Goal: Information Seeking & Learning: Learn about a topic

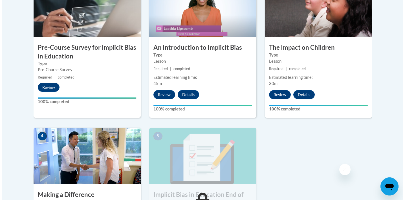
scroll to position [279, 0]
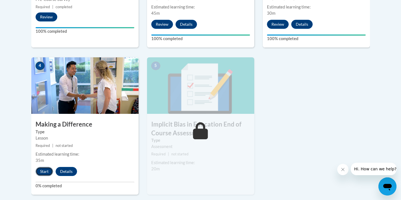
click at [44, 172] on button "Start" at bounding box center [45, 171] width 18 height 9
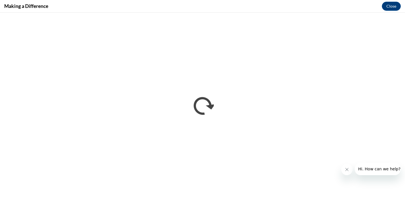
scroll to position [0, 0]
click at [389, 6] on button "Close" at bounding box center [391, 6] width 19 height 9
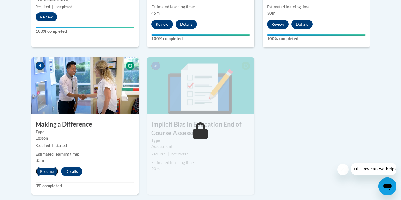
click at [46, 172] on button "Resume" at bounding box center [47, 171] width 23 height 9
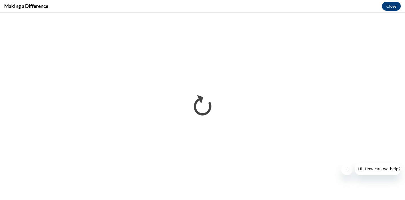
click at [346, 169] on icon "Close message from company" at bounding box center [347, 169] width 5 height 5
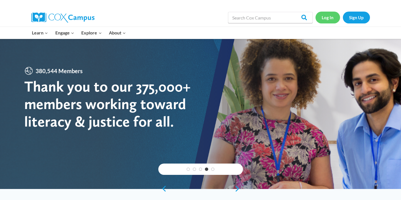
click at [329, 18] on link "Log In" at bounding box center [328, 18] width 25 height 12
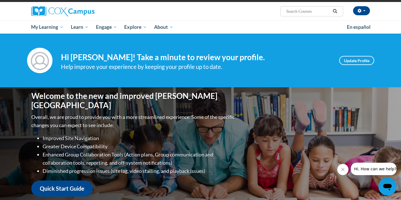
scroll to position [36, 0]
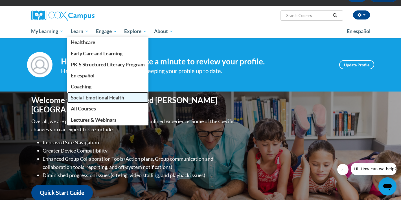
click at [88, 99] on span "Social-Emotional Health" at bounding box center [97, 98] width 53 height 6
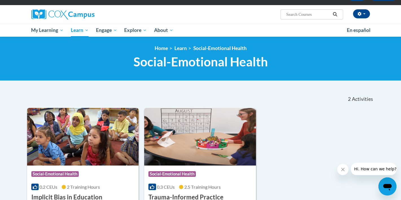
scroll to position [34, 0]
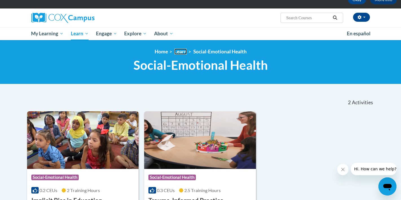
click at [183, 52] on link "Learn" at bounding box center [180, 52] width 12 height 6
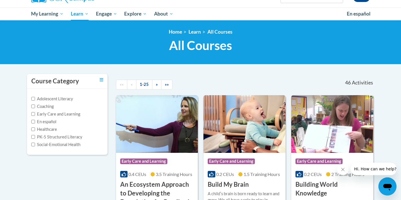
scroll to position [59, 0]
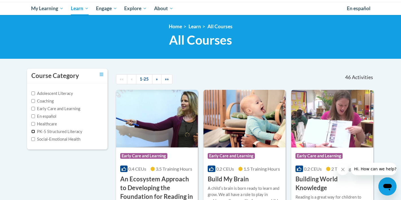
click at [33, 132] on input "PK-5 Structured Literacy" at bounding box center [33, 132] width 4 height 4
checkbox input "true"
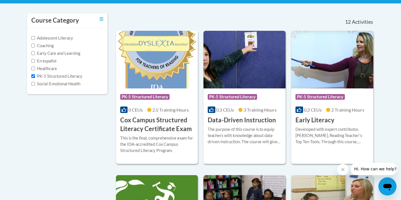
scroll to position [113, 0]
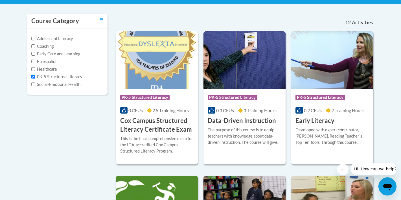
click at [259, 103] on div "Course Category: PK-5 Structured Literacy" at bounding box center [245, 98] width 74 height 13
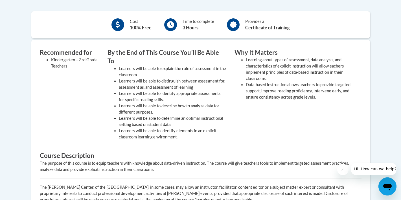
scroll to position [19, 0]
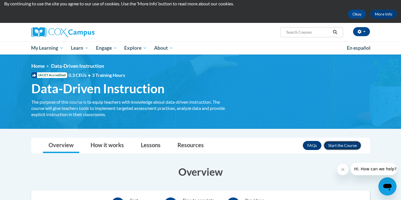
click at [340, 147] on button "Enroll" at bounding box center [343, 145] width 38 height 9
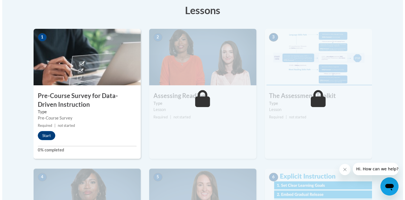
scroll to position [157, 0]
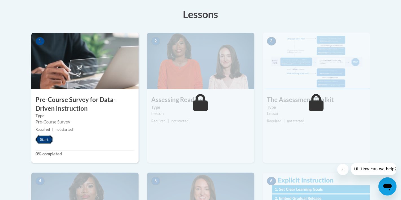
click at [44, 140] on button "Start" at bounding box center [45, 139] width 18 height 9
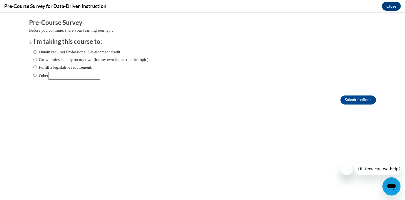
scroll to position [0, 0]
click at [59, 49] on label "Obtain required Professional Development credit." at bounding box center [77, 52] width 88 height 6
click at [37, 49] on input "Obtain required Professional Development credit." at bounding box center [35, 52] width 4 height 6
radio input "true"
click at [345, 101] on input "Submit feedback" at bounding box center [359, 99] width 36 height 9
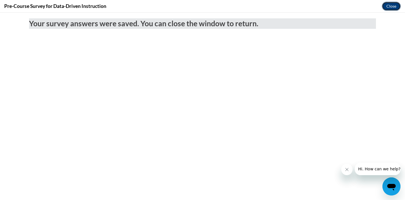
click at [390, 9] on button "Close" at bounding box center [391, 6] width 19 height 9
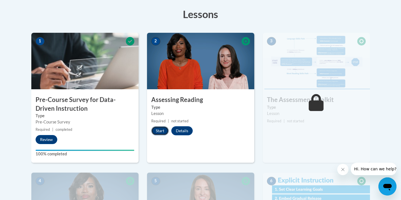
click at [157, 131] on button "Start" at bounding box center [160, 130] width 18 height 9
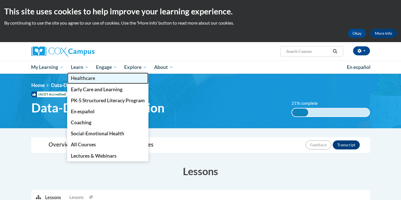
click at [82, 77] on span "Healthcare" at bounding box center [83, 78] width 24 height 6
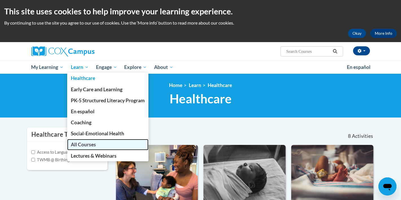
click at [85, 145] on span "All Courses" at bounding box center [83, 144] width 25 height 6
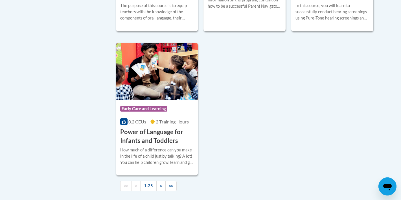
scroll to position [1334, 0]
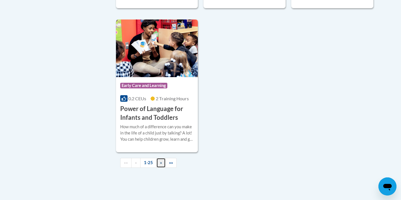
click at [162, 168] on link "»" at bounding box center [160, 163] width 9 height 10
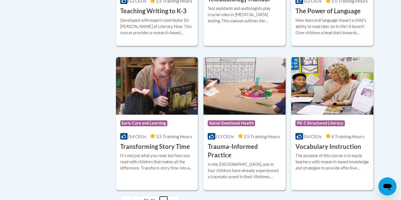
scroll to position [956, 0]
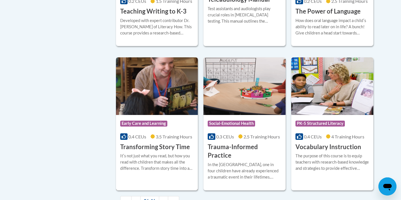
click at [170, 153] on div "Itʹs not just what you read, but how you read with children that makes all the …" at bounding box center [157, 162] width 74 height 19
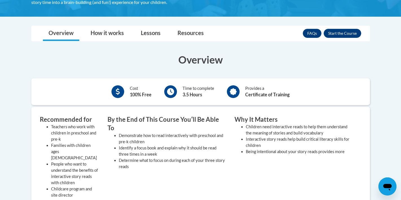
scroll to position [124, 0]
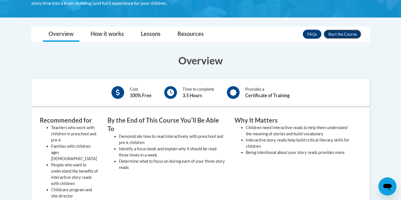
click at [332, 35] on button "Enroll" at bounding box center [343, 34] width 38 height 9
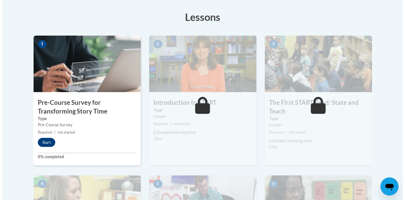
scroll to position [156, 0]
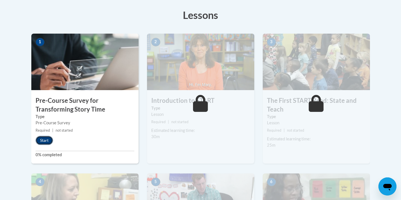
click at [46, 142] on button "Start" at bounding box center [45, 140] width 18 height 9
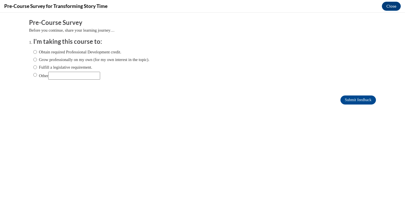
scroll to position [0, 0]
click at [41, 53] on label "Obtain required Professional Development credit." at bounding box center [77, 52] width 88 height 6
click at [37, 53] on input "Obtain required Professional Development credit." at bounding box center [35, 52] width 4 height 6
radio input "true"
click at [341, 100] on input "Submit feedback" at bounding box center [359, 99] width 36 height 9
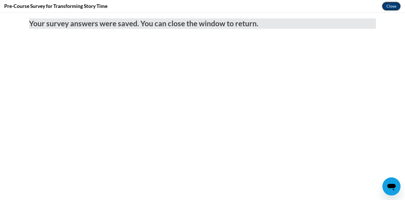
click at [392, 5] on button "Close" at bounding box center [391, 6] width 19 height 9
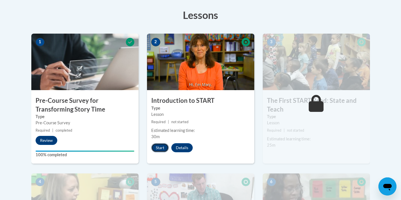
click at [159, 147] on button "Start" at bounding box center [160, 147] width 18 height 9
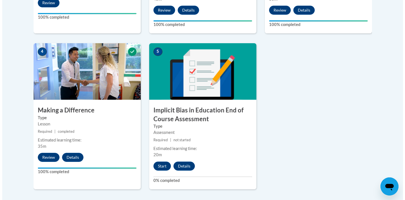
scroll to position [296, 0]
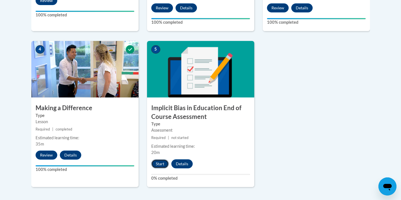
click at [159, 165] on button "Start" at bounding box center [160, 163] width 18 height 9
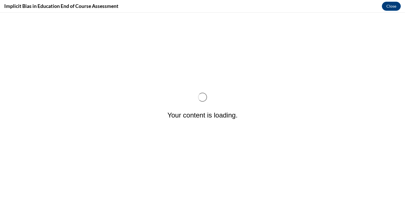
scroll to position [0, 0]
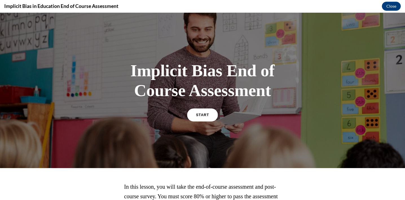
click at [203, 117] on span "START" at bounding box center [202, 115] width 13 height 4
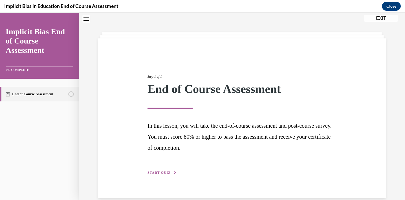
scroll to position [27, 0]
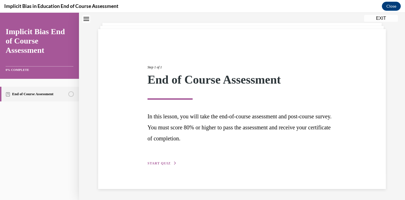
click at [159, 163] on span "START QUIZ" at bounding box center [159, 163] width 23 height 4
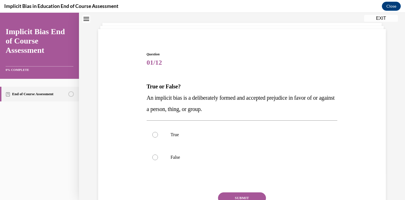
click at [159, 163] on label "False" at bounding box center [242, 157] width 191 height 23
click at [158, 160] on input "False" at bounding box center [155, 157] width 6 height 6
radio input "true"
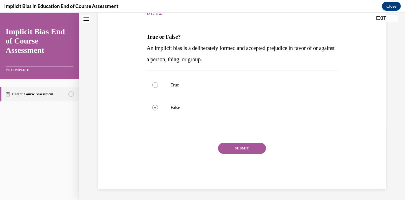
click at [237, 149] on button "SUBMIT" at bounding box center [242, 148] width 48 height 11
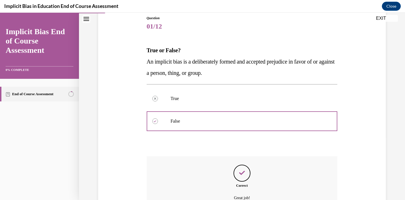
scroll to position [123, 0]
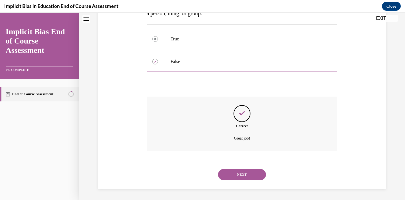
click at [230, 175] on button "NEXT" at bounding box center [242, 174] width 48 height 11
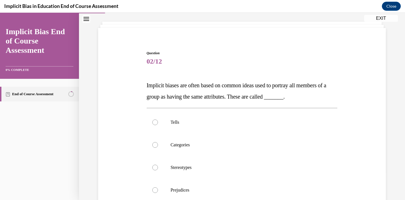
scroll to position [49, 0]
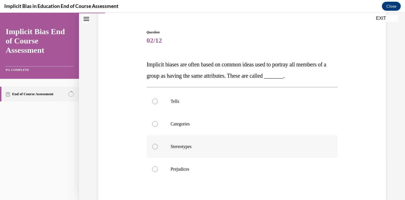
click at [195, 141] on label "Stereotypes" at bounding box center [242, 146] width 191 height 23
click at [158, 144] on input "Stereotypes" at bounding box center [155, 147] width 6 height 6
radio input "true"
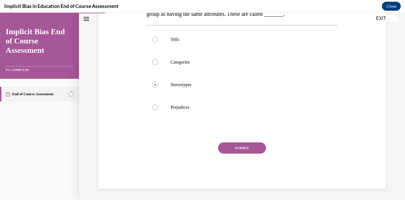
click at [228, 145] on button "SUBMIT" at bounding box center [242, 147] width 48 height 11
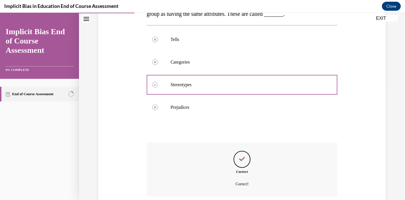
scroll to position [156, 0]
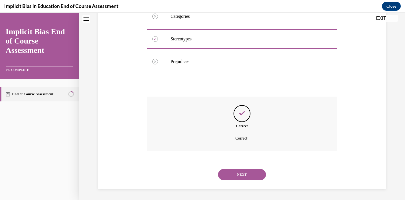
click at [227, 176] on button "NEXT" at bounding box center [242, 174] width 48 height 11
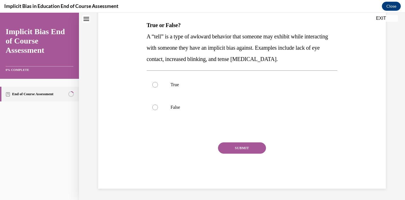
scroll to position [0, 0]
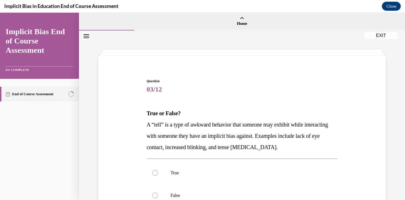
click at [227, 176] on label "True" at bounding box center [242, 172] width 191 height 23
click at [158, 176] on input "True" at bounding box center [155, 173] width 6 height 6
radio input "true"
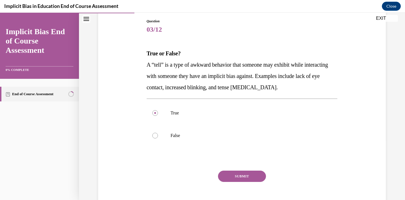
click at [229, 175] on button "SUBMIT" at bounding box center [242, 176] width 48 height 11
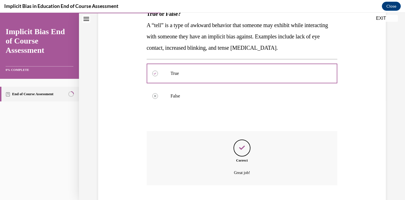
scroll to position [134, 0]
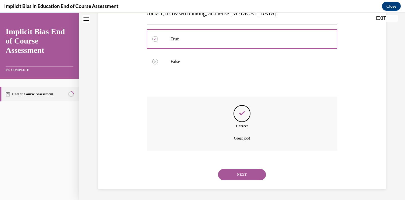
click at [229, 175] on button "NEXT" at bounding box center [242, 174] width 48 height 11
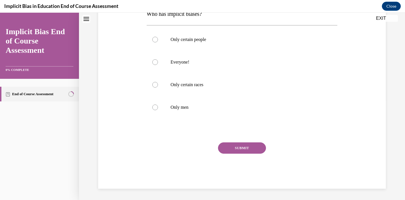
scroll to position [0, 0]
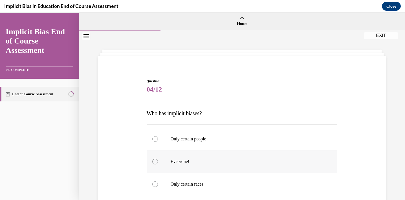
click at [196, 168] on label "Everyone!" at bounding box center [242, 161] width 191 height 23
click at [158, 164] on input "Everyone!" at bounding box center [155, 162] width 6 height 6
radio input "true"
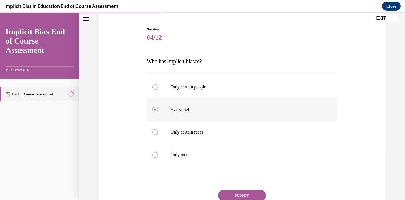
scroll to position [55, 0]
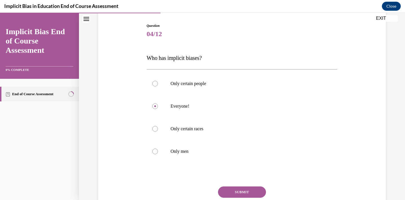
click at [229, 190] on button "SUBMIT" at bounding box center [242, 191] width 48 height 11
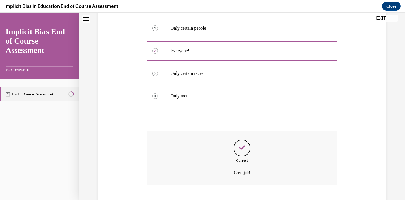
scroll to position [145, 0]
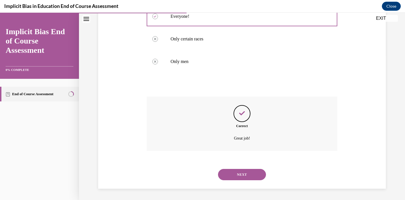
click at [229, 174] on button "NEXT" at bounding box center [242, 174] width 48 height 11
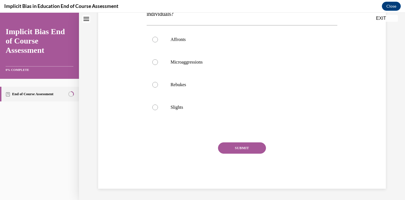
scroll to position [0, 0]
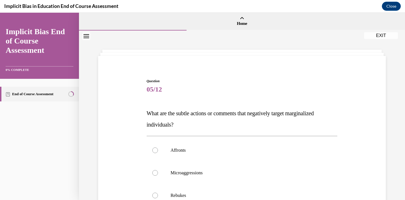
click at [229, 174] on p "Microaggressions" at bounding box center [247, 173] width 153 height 6
click at [158, 174] on input "Microaggressions" at bounding box center [155, 173] width 6 height 6
radio input "true"
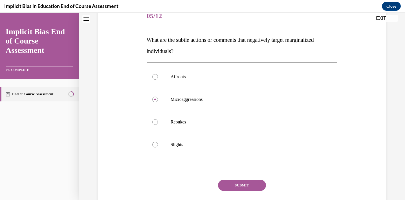
scroll to position [80, 0]
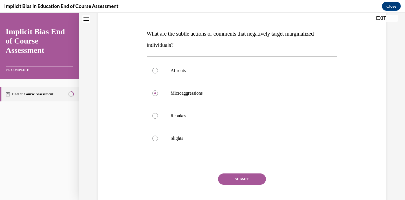
click at [232, 178] on button "SUBMIT" at bounding box center [242, 178] width 48 height 11
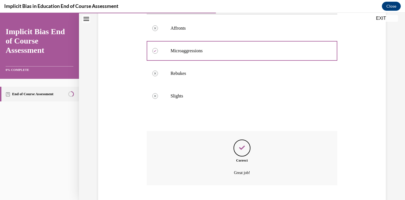
scroll to position [156, 0]
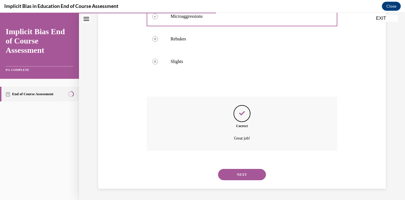
click at [232, 178] on button "NEXT" at bounding box center [242, 174] width 48 height 11
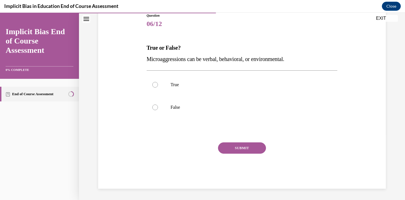
scroll to position [63, 0]
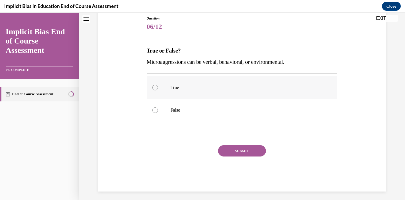
click at [165, 87] on label "True" at bounding box center [242, 87] width 191 height 23
click at [158, 87] on input "True" at bounding box center [155, 88] width 6 height 6
radio input "true"
click at [226, 152] on button "SUBMIT" at bounding box center [242, 150] width 48 height 11
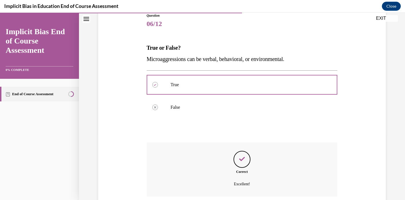
scroll to position [111, 0]
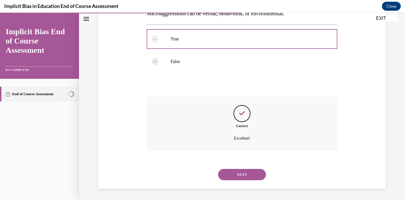
click at [231, 171] on button "NEXT" at bounding box center [242, 174] width 48 height 11
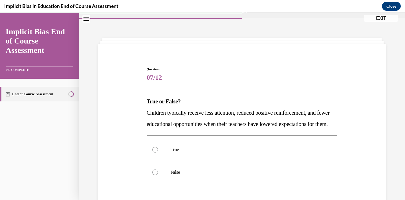
scroll to position [30, 0]
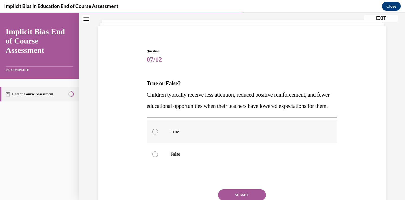
click at [210, 143] on label "True" at bounding box center [242, 131] width 191 height 23
click at [158, 134] on input "True" at bounding box center [155, 132] width 6 height 6
radio input "true"
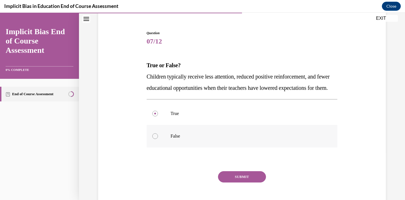
scroll to position [71, 0]
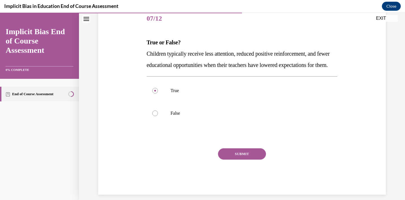
click at [244, 159] on button "SUBMIT" at bounding box center [242, 153] width 48 height 11
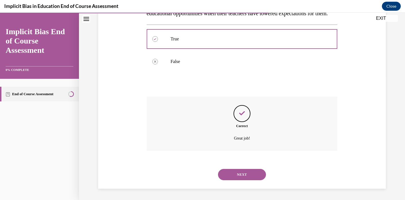
scroll to position [134, 0]
click at [242, 174] on button "NEXT" at bounding box center [242, 174] width 48 height 11
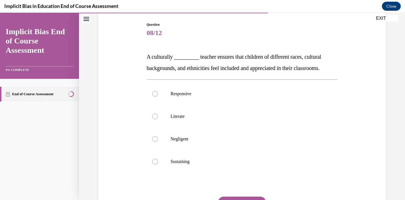
scroll to position [70, 0]
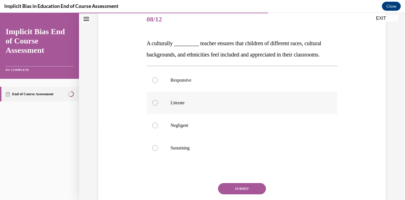
click at [188, 106] on label "Literate" at bounding box center [242, 102] width 191 height 23
click at [158, 106] on input "Literate" at bounding box center [155, 103] width 6 height 6
radio input "true"
click at [229, 189] on button "SUBMIT" at bounding box center [242, 188] width 48 height 11
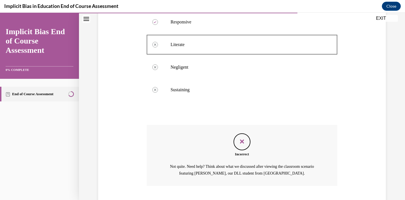
scroll to position [163, 0]
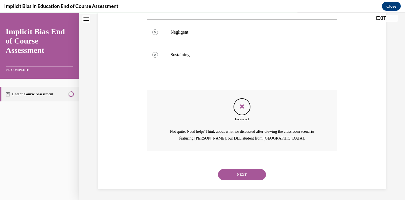
click at [237, 171] on button "NEXT" at bounding box center [242, 174] width 48 height 11
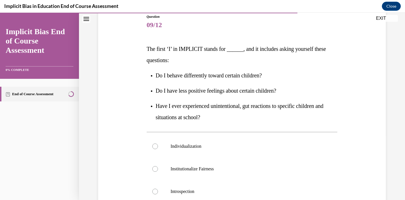
scroll to position [89, 0]
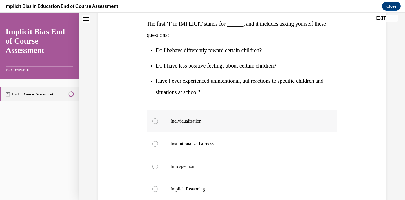
click at [202, 129] on label "Individualization" at bounding box center [242, 121] width 191 height 23
click at [158, 124] on input "Individualization" at bounding box center [155, 121] width 6 height 6
radio input "true"
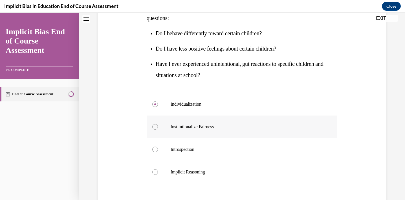
scroll to position [109, 0]
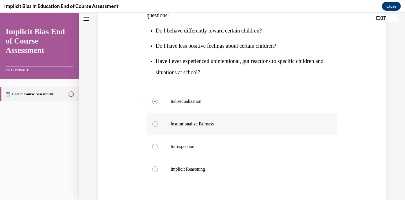
click at [239, 148] on p "Introspection" at bounding box center [247, 147] width 153 height 6
click at [158, 148] on input "Introspection" at bounding box center [155, 147] width 6 height 6
radio input "true"
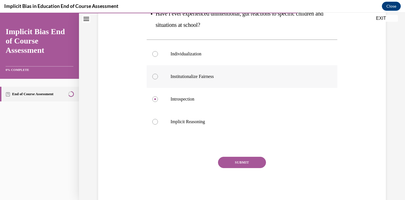
scroll to position [156, 0]
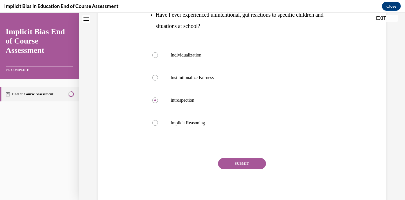
click at [235, 164] on button "SUBMIT" at bounding box center [242, 163] width 48 height 11
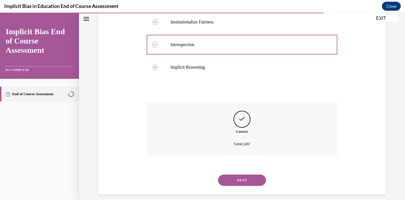
scroll to position [217, 0]
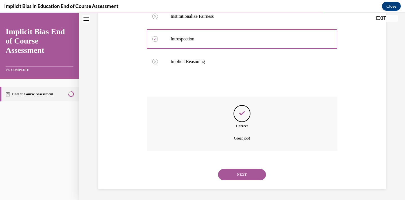
click at [233, 172] on button "NEXT" at bounding box center [242, 174] width 48 height 11
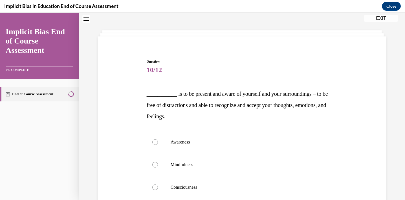
scroll to position [38, 0]
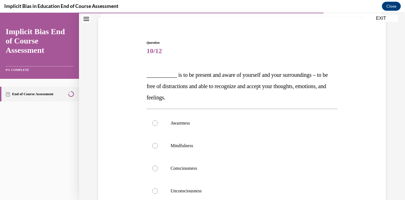
click at [198, 145] on p "Mindfulness" at bounding box center [247, 146] width 153 height 6
click at [158, 145] on input "Mindfulness" at bounding box center [155, 146] width 6 height 6
radio input "true"
click at [219, 118] on label "Awareness" at bounding box center [242, 123] width 191 height 23
click at [158, 120] on input "Awareness" at bounding box center [155, 123] width 6 height 6
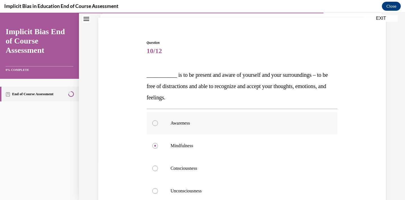
radio input "true"
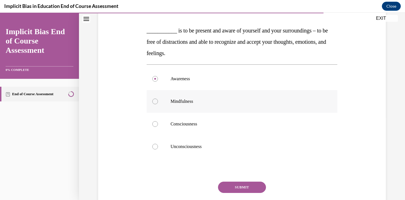
scroll to position [82, 0]
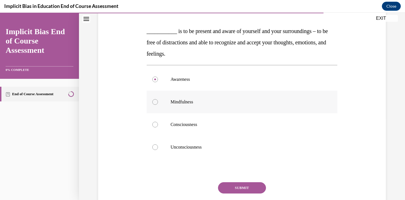
click at [195, 103] on p "Mindfulness" at bounding box center [247, 102] width 153 height 6
click at [158, 103] on input "Mindfulness" at bounding box center [155, 102] width 6 height 6
radio input "true"
click at [238, 187] on button "SUBMIT" at bounding box center [242, 187] width 48 height 11
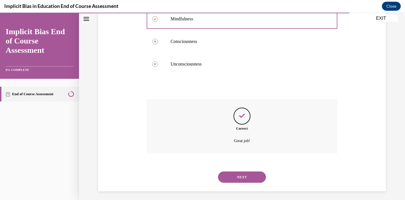
scroll to position [168, 0]
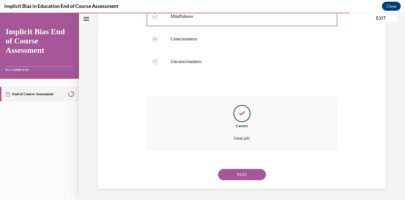
click at [231, 174] on button "NEXT" at bounding box center [242, 174] width 48 height 11
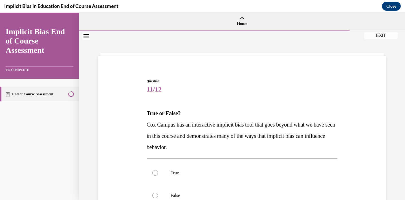
click at [231, 174] on p "True" at bounding box center [247, 173] width 153 height 6
click at [158, 174] on input "True" at bounding box center [155, 173] width 6 height 6
radio input "true"
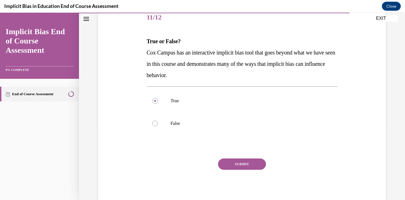
scroll to position [76, 0]
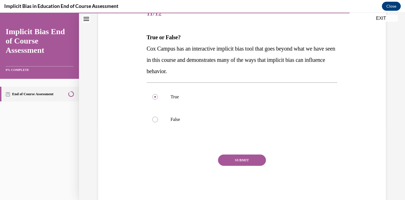
click at [230, 161] on button "SUBMIT" at bounding box center [242, 159] width 48 height 11
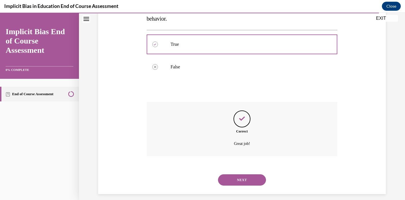
scroll to position [134, 0]
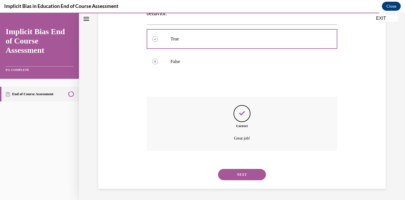
click at [231, 175] on button "NEXT" at bounding box center [242, 174] width 48 height 11
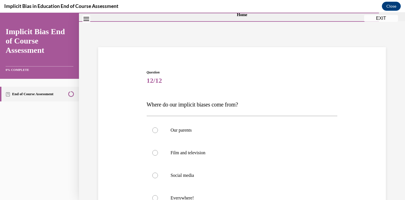
scroll to position [65, 0]
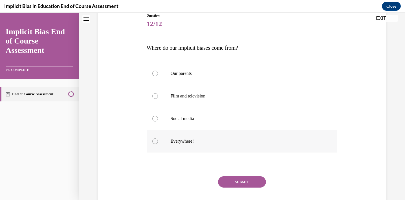
click at [190, 142] on p "Everywhere!" at bounding box center [247, 141] width 153 height 6
click at [158, 142] on input "Everywhere!" at bounding box center [155, 141] width 6 height 6
radio input "true"
click at [231, 183] on button "SUBMIT" at bounding box center [242, 181] width 48 height 11
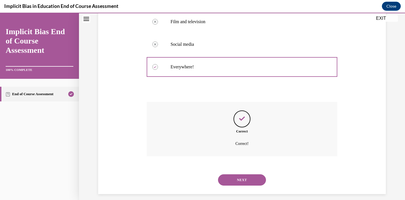
scroll to position [145, 0]
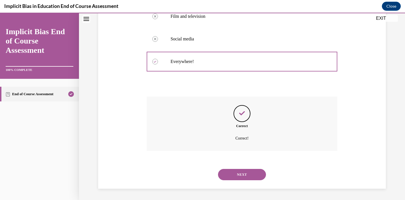
click at [228, 176] on button "NEXT" at bounding box center [242, 174] width 48 height 11
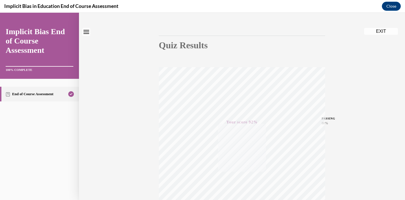
scroll to position [0, 0]
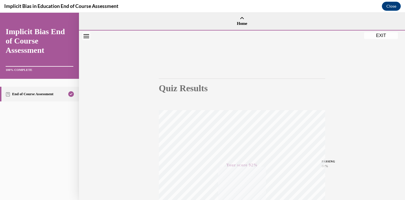
click at [379, 38] on button "EXIT" at bounding box center [381, 35] width 34 height 7
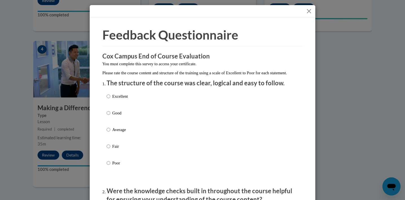
click at [115, 99] on p "Excellent" at bounding box center [120, 96] width 16 height 6
click at [110, 99] on input "Excellent" at bounding box center [109, 96] width 4 height 6
radio input "true"
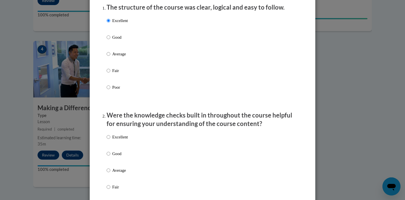
click at [115, 140] on p "Excellent" at bounding box center [120, 137] width 16 height 6
click at [110, 140] on input "Excellent" at bounding box center [109, 137] width 4 height 6
radio input "true"
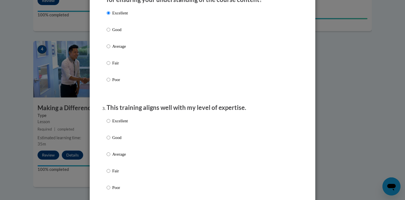
click at [118, 123] on p "Excellent" at bounding box center [120, 121] width 16 height 6
click at [110, 123] on input "Excellent" at bounding box center [109, 121] width 4 height 6
radio input "true"
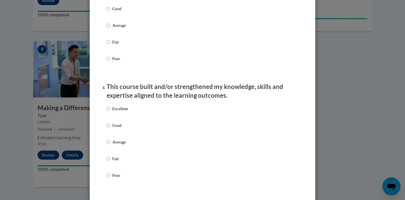
scroll to position [334, 0]
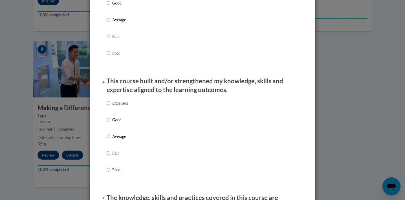
click at [119, 106] on p "Excellent" at bounding box center [120, 103] width 16 height 6
click at [110, 106] on input "Excellent" at bounding box center [109, 103] width 4 height 6
radio input "true"
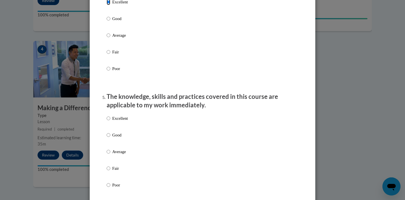
scroll to position [435, 0]
click at [117, 121] on p "Excellent" at bounding box center [120, 118] width 16 height 6
click at [110, 121] on input "Excellent" at bounding box center [109, 118] width 4 height 6
radio input "true"
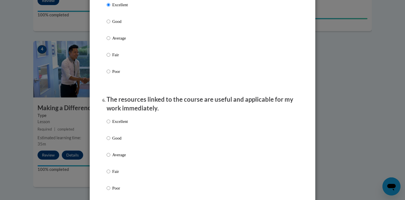
click at [117, 124] on p "Excellent" at bounding box center [120, 121] width 16 height 6
click at [110, 124] on input "Excellent" at bounding box center [109, 121] width 4 height 6
radio input "true"
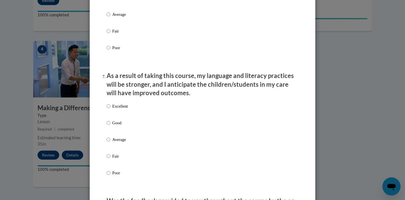
scroll to position [689, 0]
click at [114, 108] on p "Excellent" at bounding box center [120, 106] width 16 height 6
click at [110, 108] on input "Excellent" at bounding box center [109, 106] width 4 height 6
radio input "true"
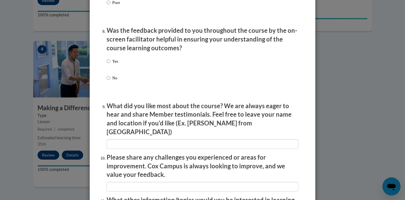
scroll to position [859, 0]
click at [110, 69] on label "Yes" at bounding box center [113, 65] width 12 height 15
click at [110, 64] on input "Yes" at bounding box center [109, 61] width 4 height 6
radio input "true"
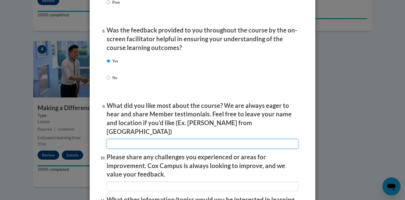
click at [127, 139] on input "textbox" at bounding box center [203, 144] width 192 height 10
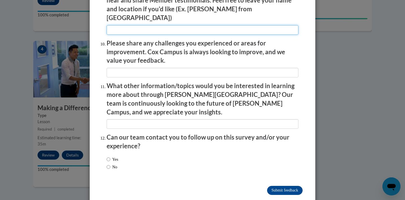
scroll to position [973, 0]
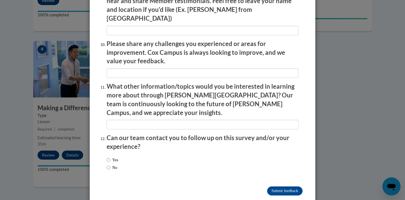
click at [115, 157] on label "Yes" at bounding box center [113, 160] width 12 height 6
click at [110, 157] on input "Yes" at bounding box center [109, 160] width 4 height 6
radio input "true"
click at [109, 164] on label "No" at bounding box center [112, 167] width 11 height 6
click at [109, 164] on input "No" at bounding box center [109, 167] width 4 height 6
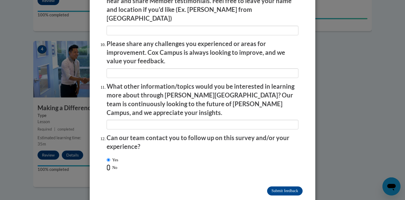
radio input "true"
click at [270, 186] on input "Submit feedback" at bounding box center [285, 190] width 36 height 9
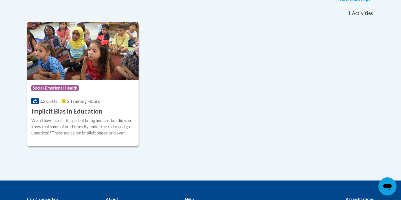
scroll to position [142, 0]
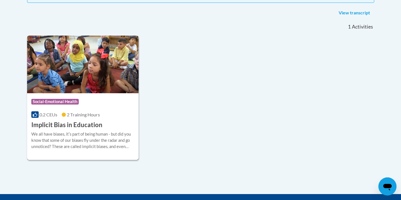
click at [92, 74] on img at bounding box center [83, 65] width 112 height 58
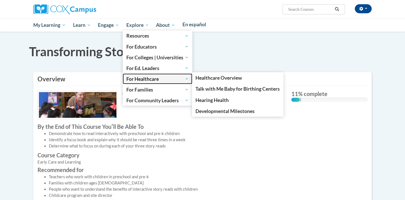
click at [135, 82] on span "For Healthcare" at bounding box center [157, 78] width 62 height 7
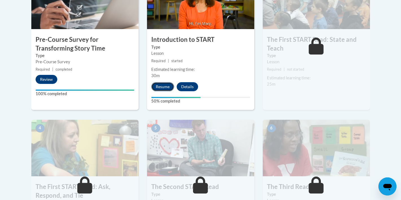
click at [167, 88] on button "Resume" at bounding box center [162, 86] width 23 height 9
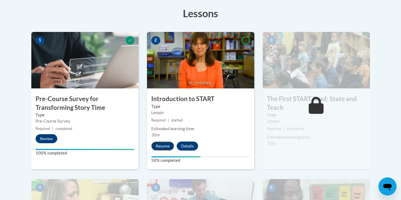
click at [164, 146] on button "Resume" at bounding box center [162, 145] width 23 height 9
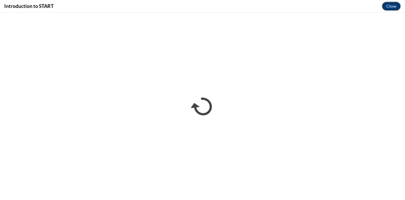
click at [393, 5] on button "Close" at bounding box center [391, 6] width 19 height 9
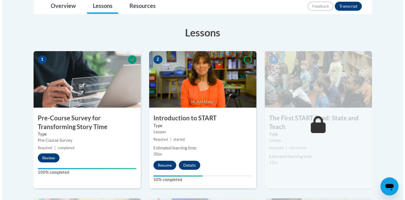
scroll to position [141, 0]
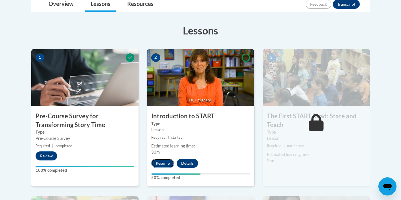
drag, startPoint x: 0, startPoint y: 0, endPoint x: 158, endPoint y: 163, distance: 227.4
click at [158, 163] on button "Resume" at bounding box center [162, 163] width 23 height 9
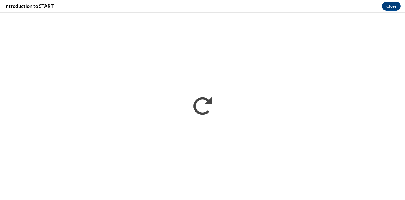
scroll to position [0, 0]
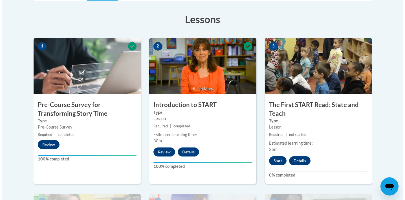
scroll to position [158, 0]
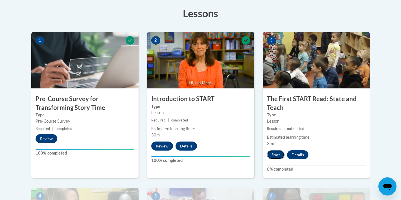
click at [274, 155] on button "Start" at bounding box center [276, 154] width 18 height 9
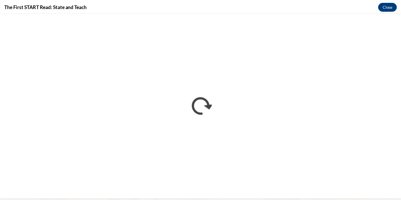
scroll to position [0, 0]
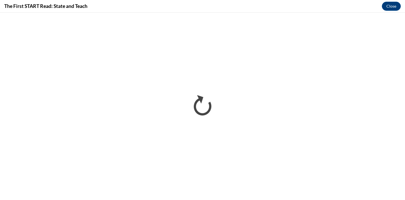
click at [200, 128] on iframe "</div></body> </html>" at bounding box center [202, 106] width 405 height 187
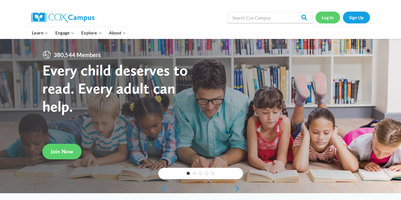
click at [328, 19] on link "Log In" at bounding box center [328, 18] width 25 height 12
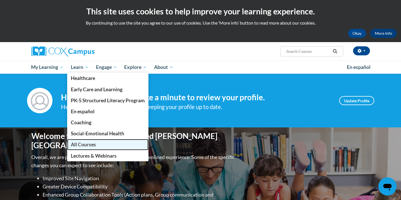
click at [91, 144] on span "All Courses" at bounding box center [83, 144] width 25 height 6
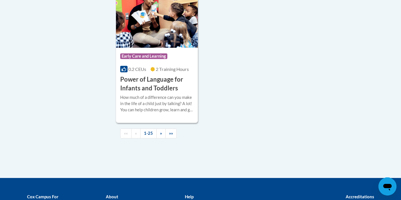
scroll to position [1365, 0]
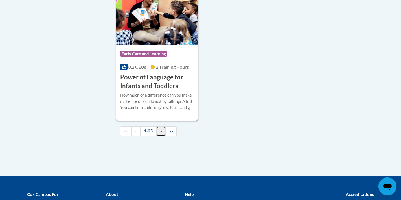
click at [160, 133] on span "»" at bounding box center [161, 130] width 2 height 5
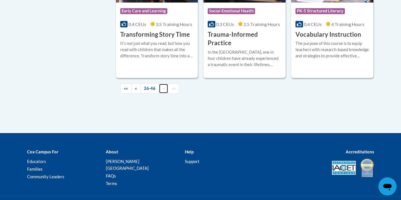
scroll to position [1036, 0]
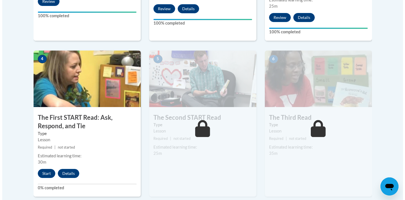
scroll to position [298, 0]
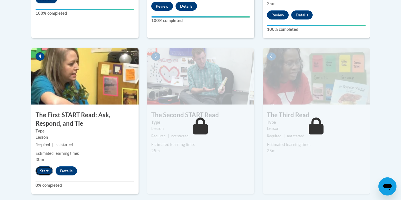
click at [41, 168] on button "Start" at bounding box center [45, 170] width 18 height 9
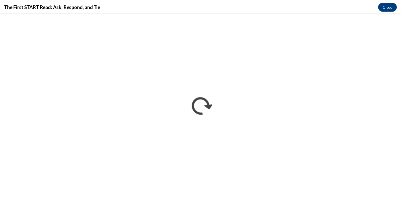
scroll to position [0, 0]
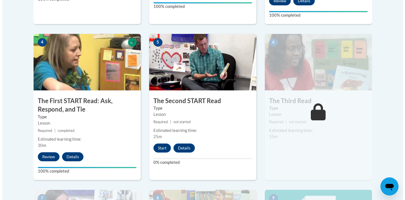
scroll to position [314, 0]
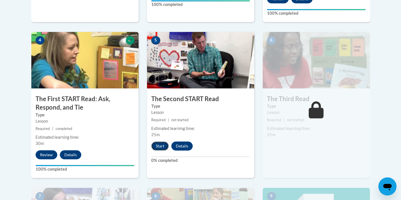
click at [160, 146] on button "Start" at bounding box center [160, 145] width 18 height 9
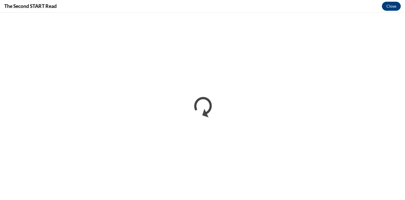
scroll to position [0, 0]
